Goal: Check status

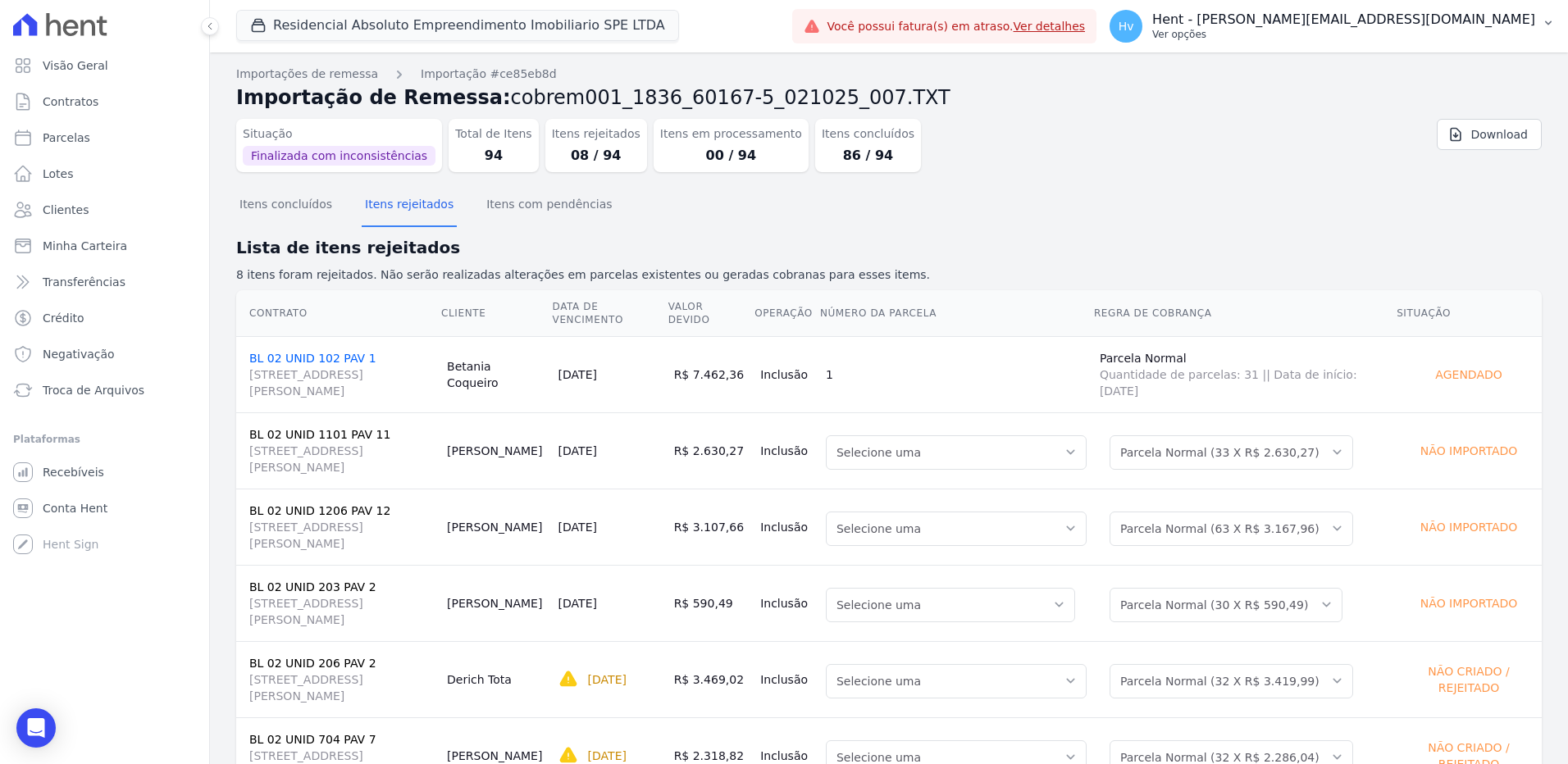
click at [1373, 30] on p "Ver opções" at bounding box center [1343, 34] width 383 height 13
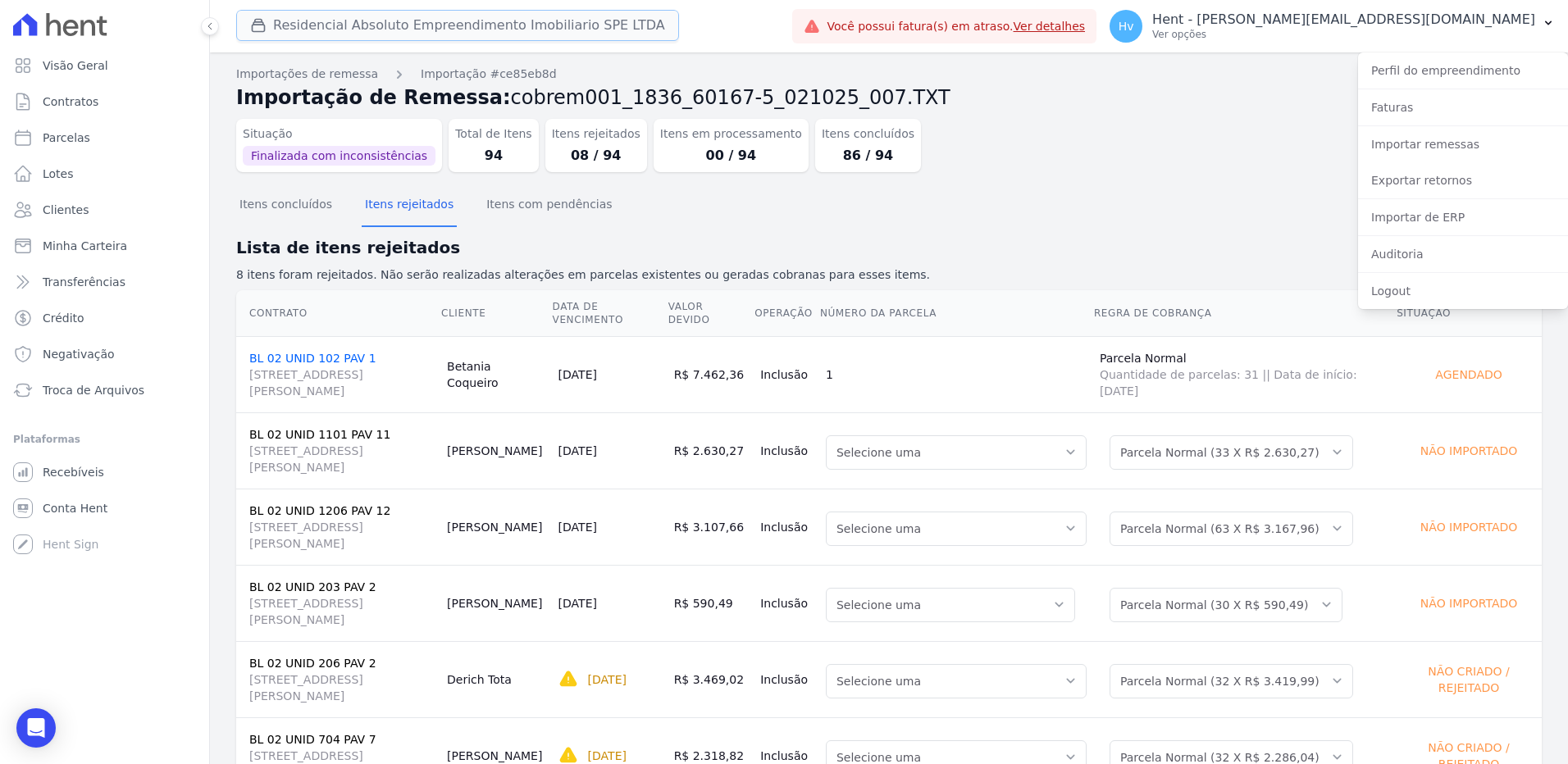
click at [444, 29] on button "Residencial Absoluto Empreendimento Imobiliario SPE LTDA" at bounding box center [457, 26] width 442 height 31
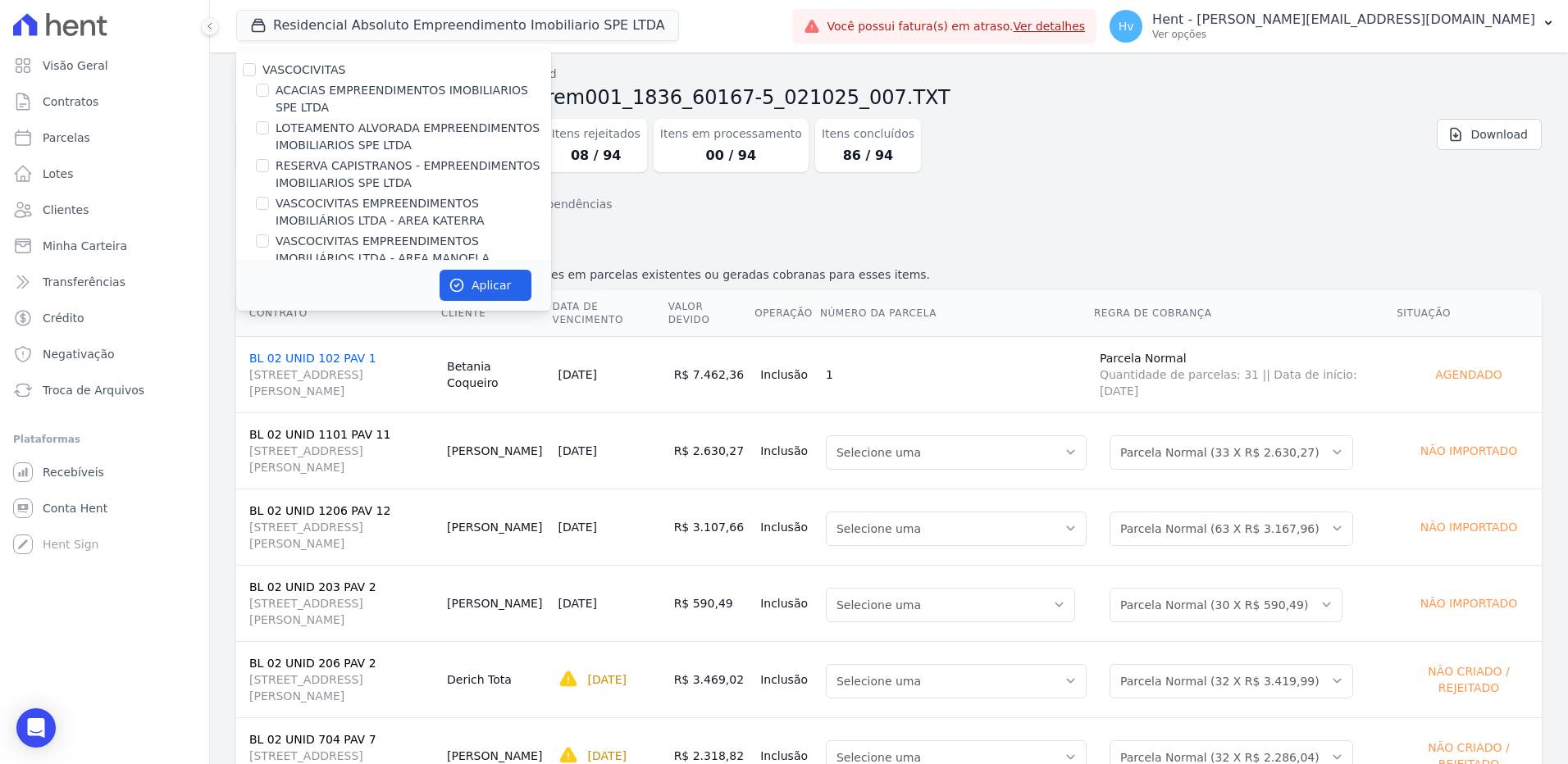
scroll to position [8975, 0]
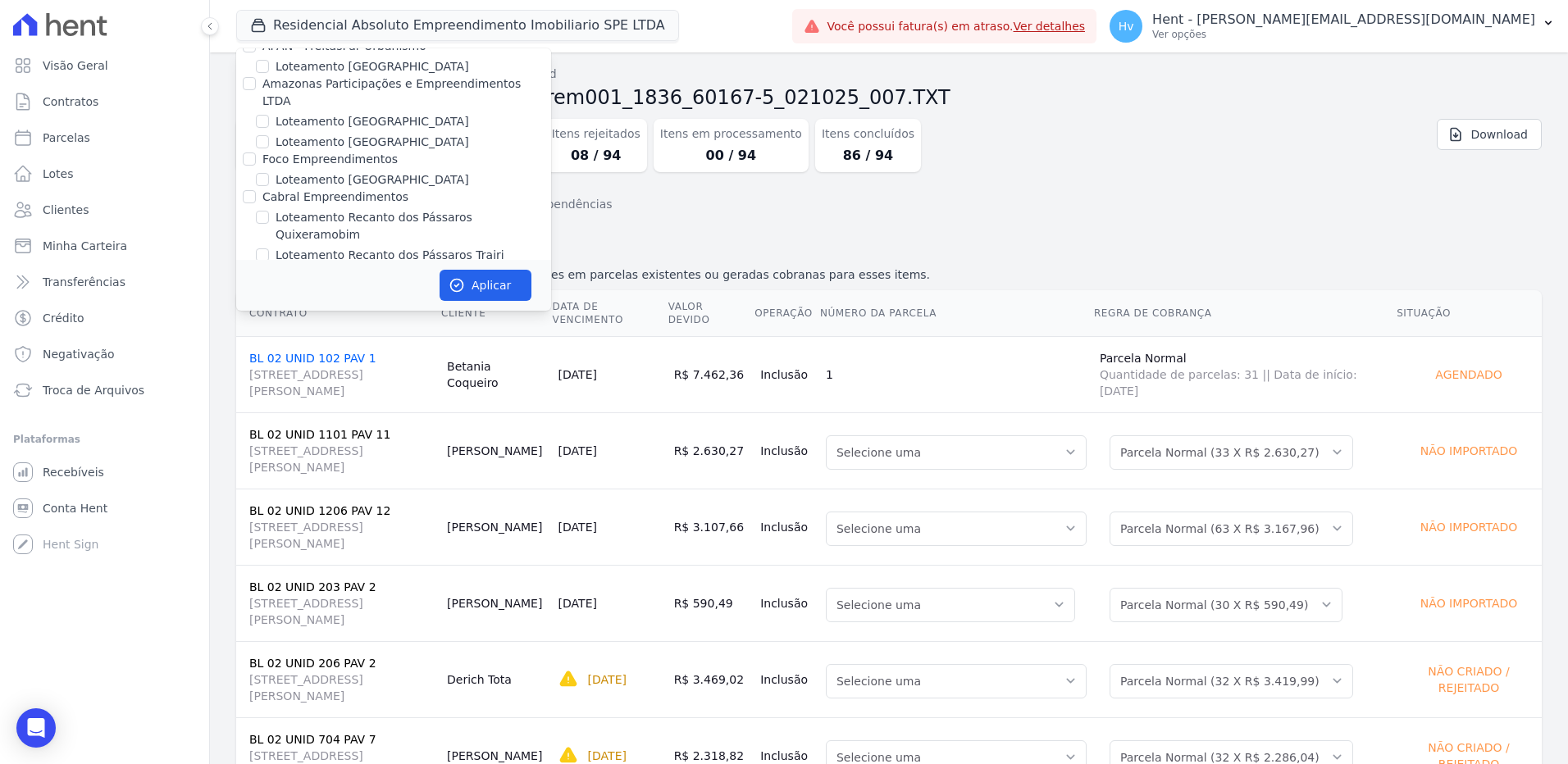
drag, startPoint x: 328, startPoint y: 176, endPoint x: 337, endPoint y: 177, distance: 9.1
click at [328, 596] on label "LUV PENHA" at bounding box center [308, 604] width 65 height 17
click at [269, 598] on input "LUV PENHA" at bounding box center [262, 604] width 13 height 13
checkbox input "true"
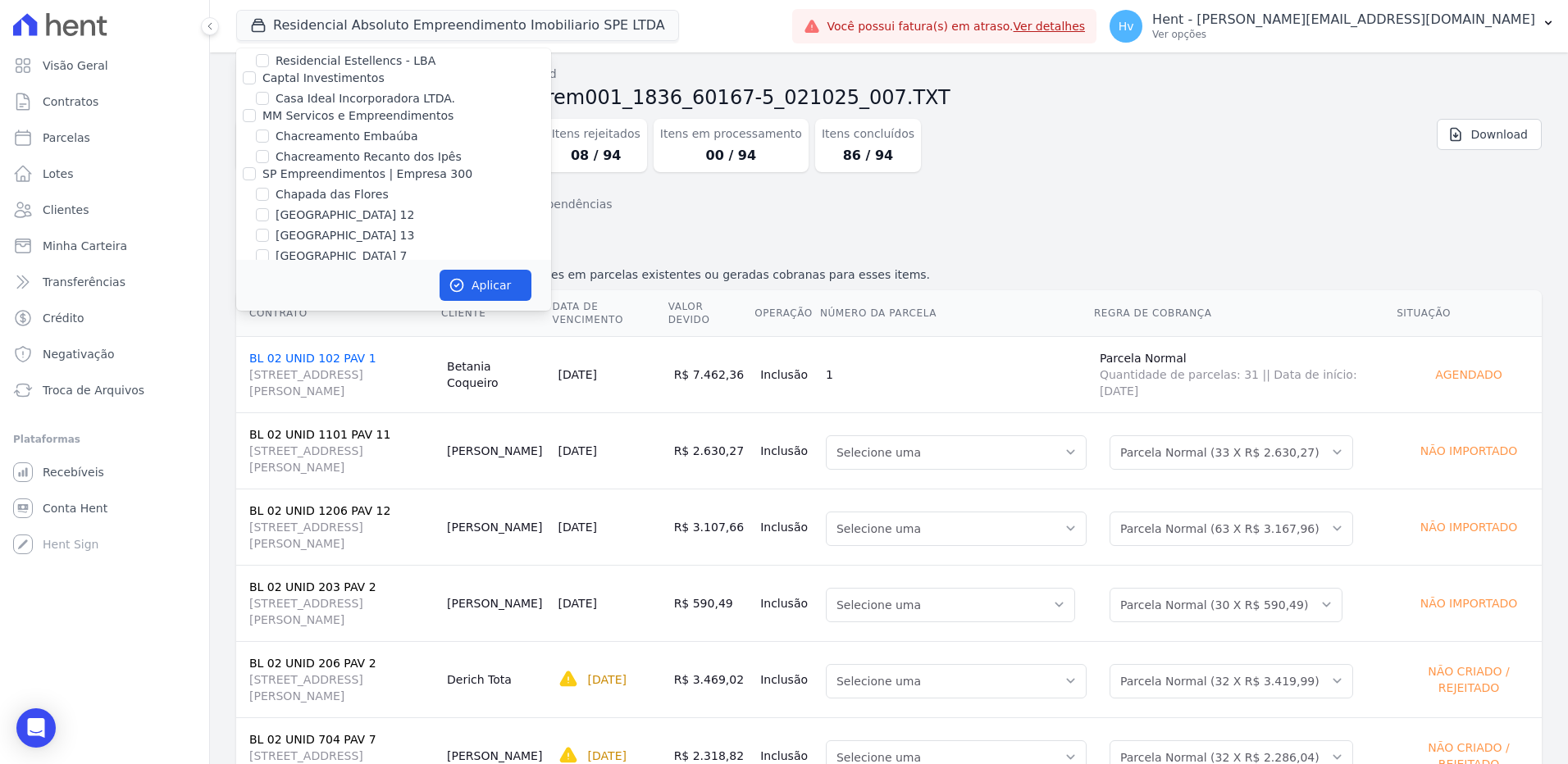
scroll to position [5247, 0]
click at [1154, 131] on div "Situação Finalizada com inconsistências Total de Itens 94 Itens rejeitados 08 /…" at bounding box center [780, 143] width 1088 height 60
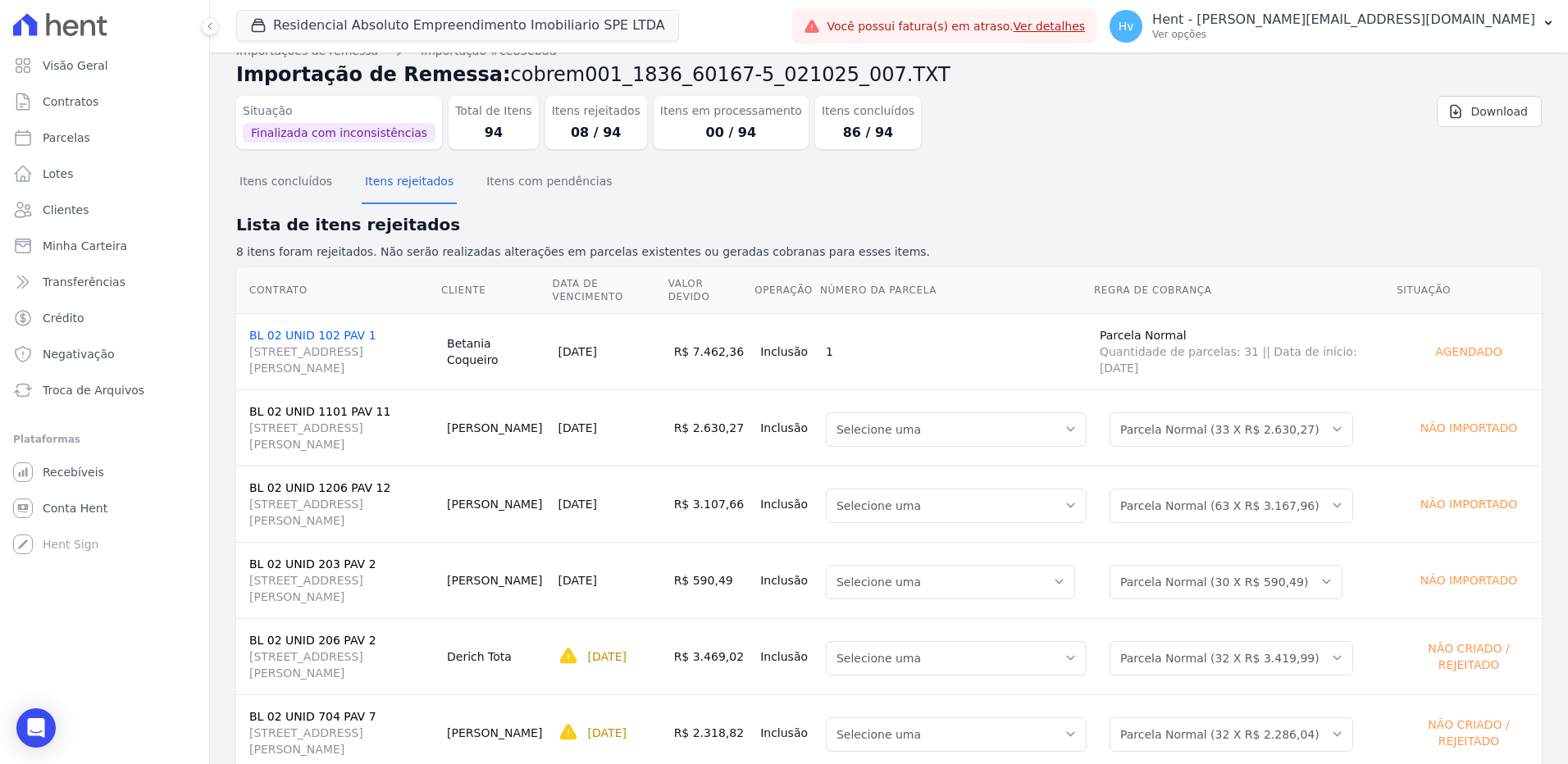
scroll to position [0, 0]
